Goal: Task Accomplishment & Management: Manage account settings

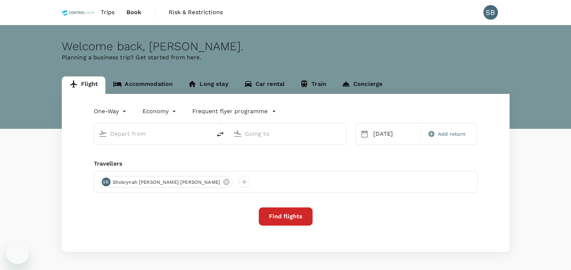
type input "Sandakan (SDK)"
type input "Bintulu (BTU)"
type input "Sandakan (SDK)"
type input "Bintulu (BTU)"
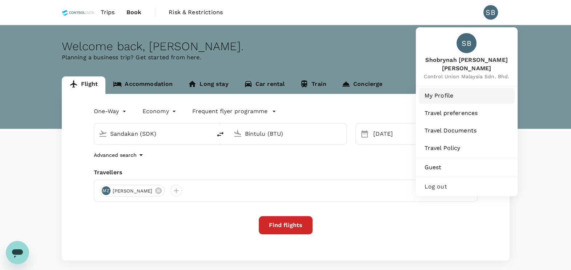
click at [453, 95] on span "My Profile" at bounding box center [467, 95] width 84 height 9
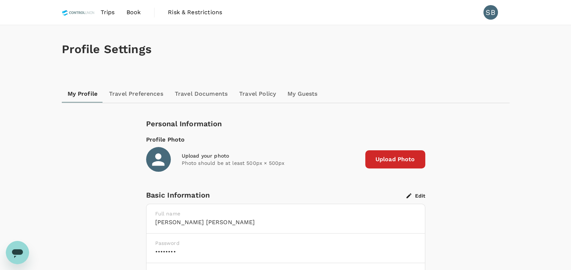
click at [312, 95] on link "My Guests" at bounding box center [302, 93] width 41 height 17
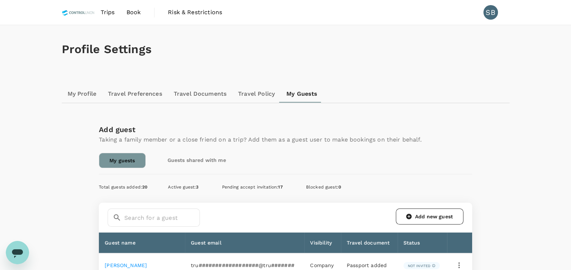
scroll to position [167, 0]
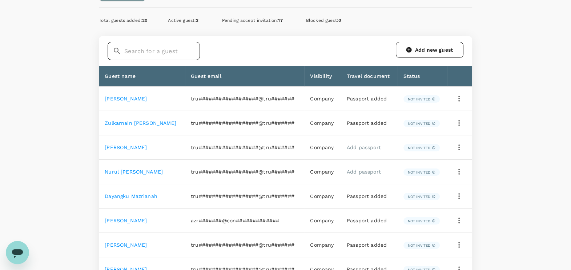
click at [160, 51] on input "text" at bounding box center [162, 51] width 76 height 18
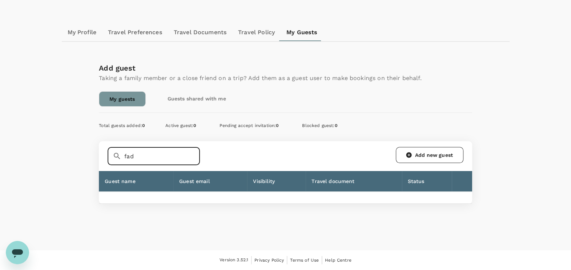
scroll to position [60, 0]
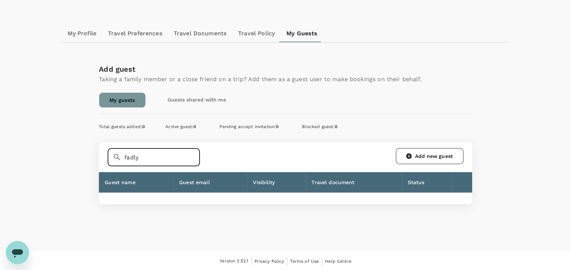
type input "fadly"
click at [370, 112] on div "Add guest Taking a family member or a close friend on a trip? Add them as a gue…" at bounding box center [286, 133] width 374 height 141
click at [126, 96] on link "My guests" at bounding box center [122, 99] width 47 height 15
click at [283, 37] on link "My Guests" at bounding box center [302, 33] width 43 height 17
drag, startPoint x: 152, startPoint y: 159, endPoint x: 62, endPoint y: 159, distance: 89.8
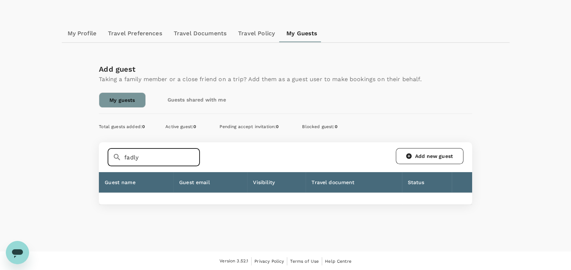
click at [62, 159] on div "Add guest Taking a family member or a close friend on a trip? Add them as a gue…" at bounding box center [286, 133] width 448 height 141
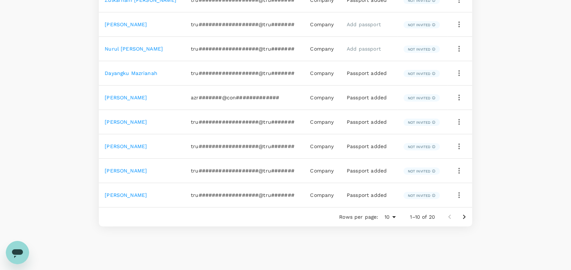
scroll to position [310, 0]
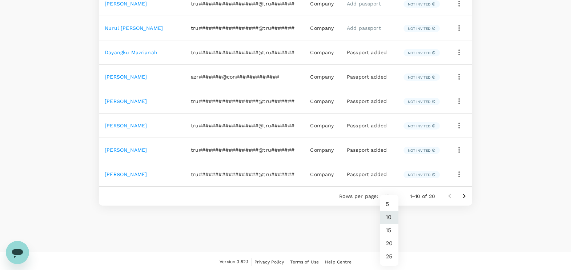
click at [390, 247] on li "20" at bounding box center [389, 243] width 19 height 13
type input "20"
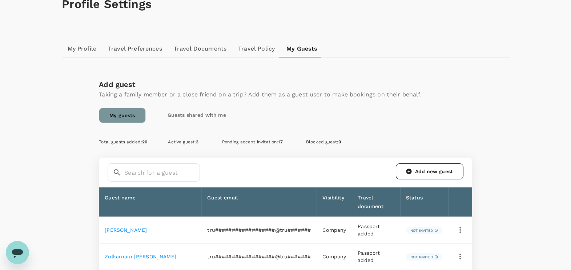
scroll to position [49, 0]
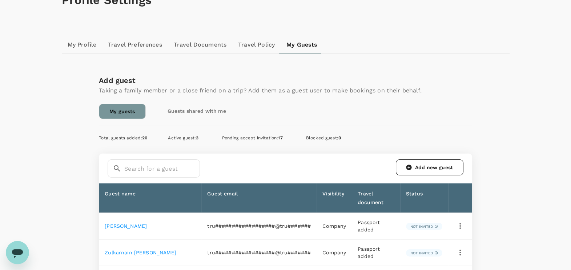
click at [184, 136] on span "Active guest : 3" at bounding box center [183, 137] width 31 height 5
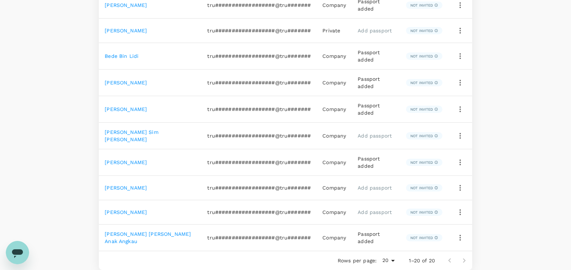
scroll to position [553, 0]
